Goal: Transaction & Acquisition: Download file/media

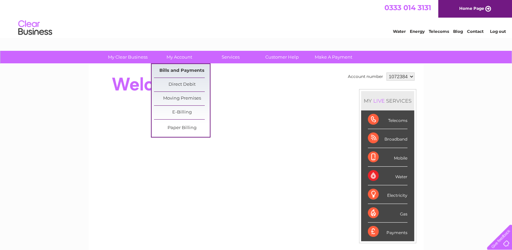
click at [184, 67] on link "Bills and Payments" at bounding box center [182, 71] width 56 height 14
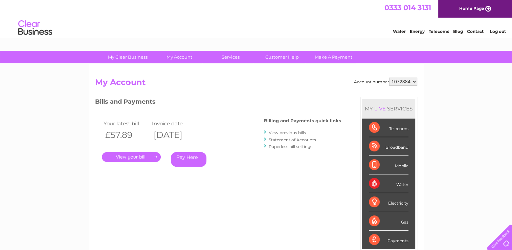
click at [300, 133] on link "View previous bills" at bounding box center [287, 132] width 37 height 5
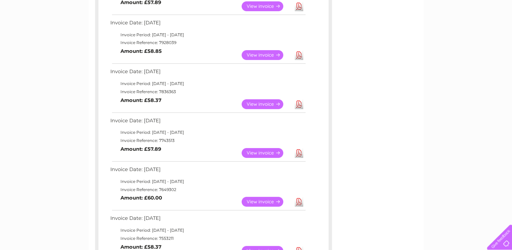
scroll to position [169, 0]
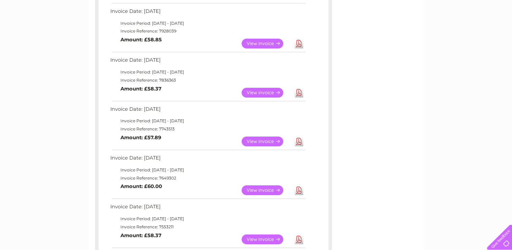
click at [300, 191] on link "Download" at bounding box center [299, 190] width 8 height 10
click at [299, 137] on link "Download" at bounding box center [299, 141] width 8 height 10
